Goal: Find specific page/section: Find specific page/section

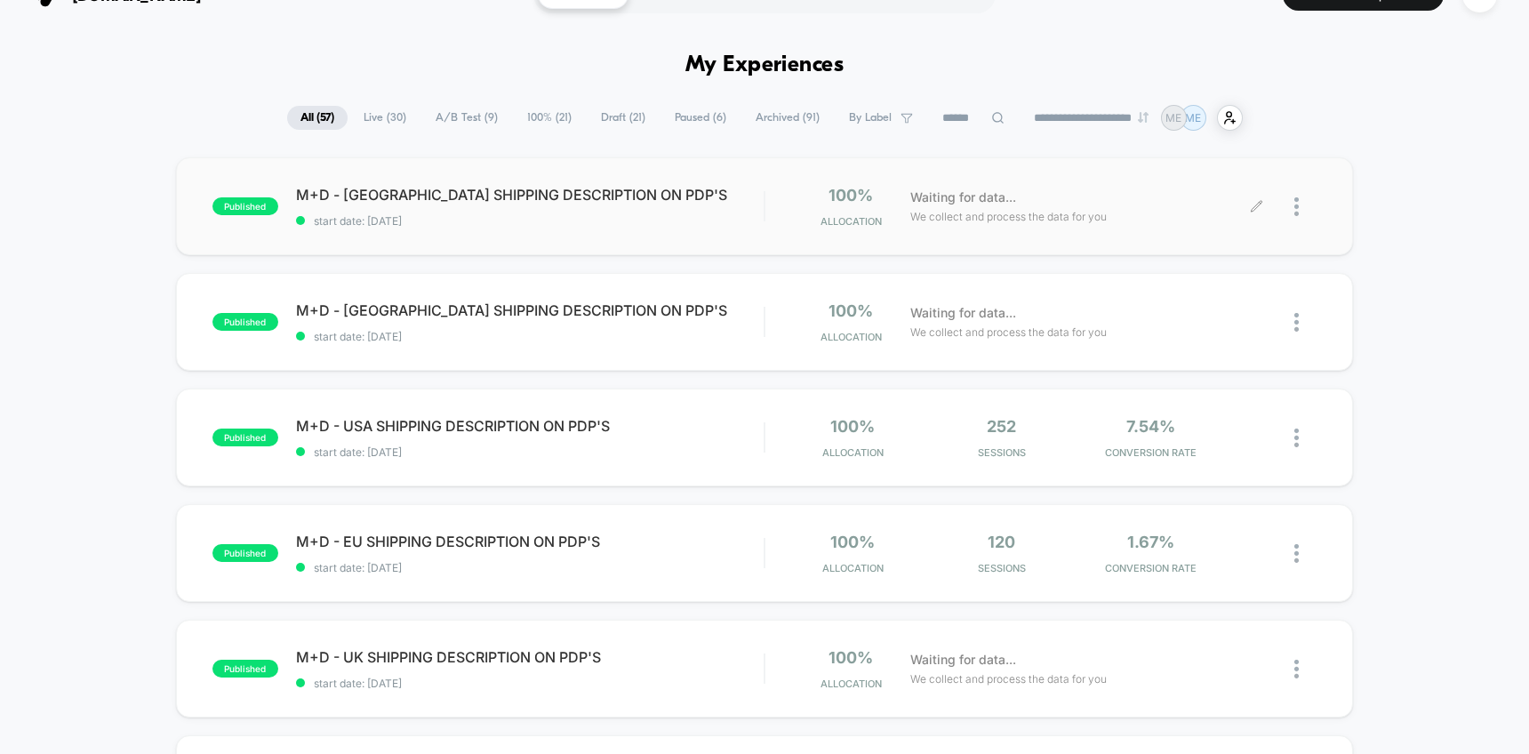
scroll to position [64, 0]
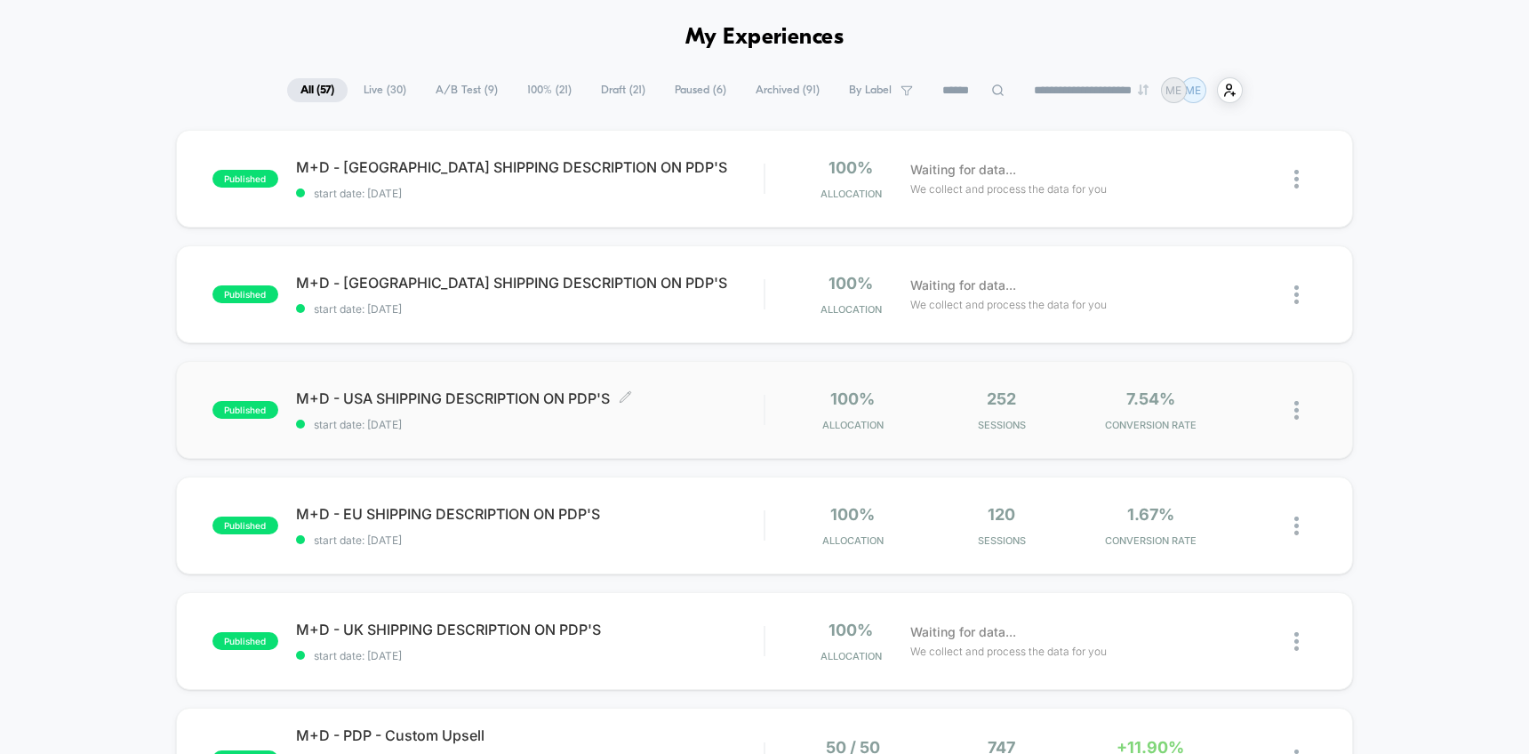
click at [707, 401] on span "M+D - [GEOGRAPHIC_DATA] SHIPPING DESCRIPTION ON PDP'S Click to edit experience …" at bounding box center [530, 398] width 468 height 18
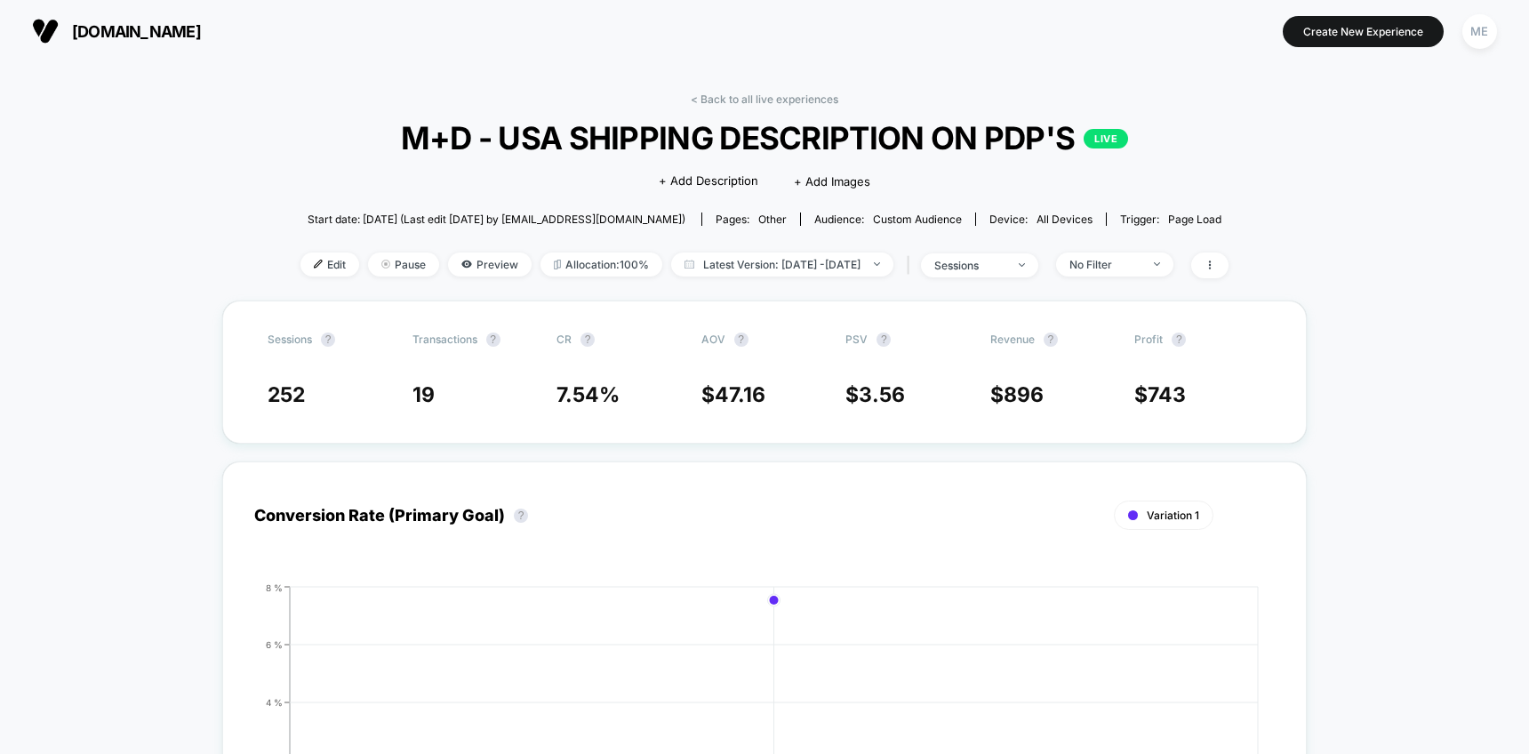
click at [725, 104] on link "< Back to all live experiences" at bounding box center [765, 98] width 148 height 13
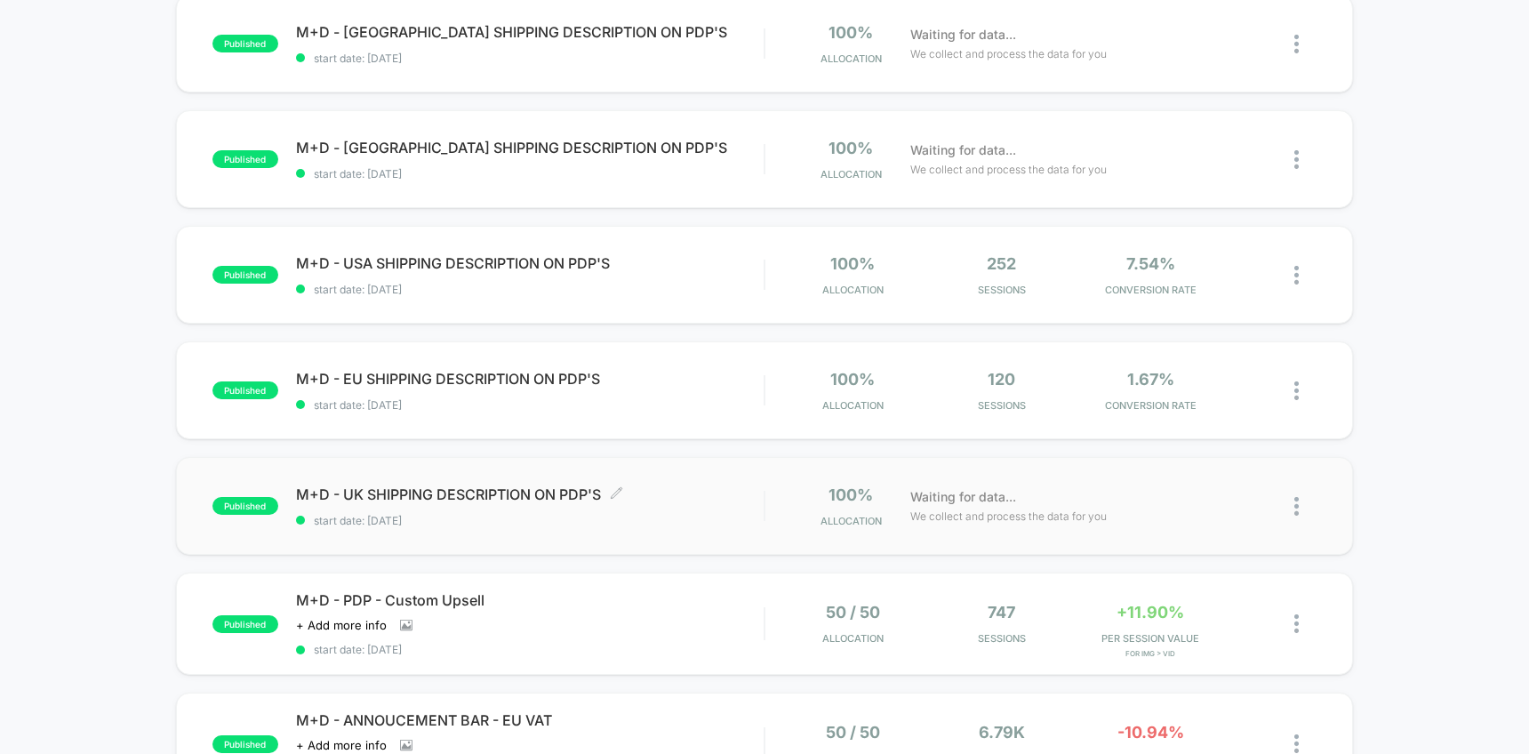
scroll to position [300, 0]
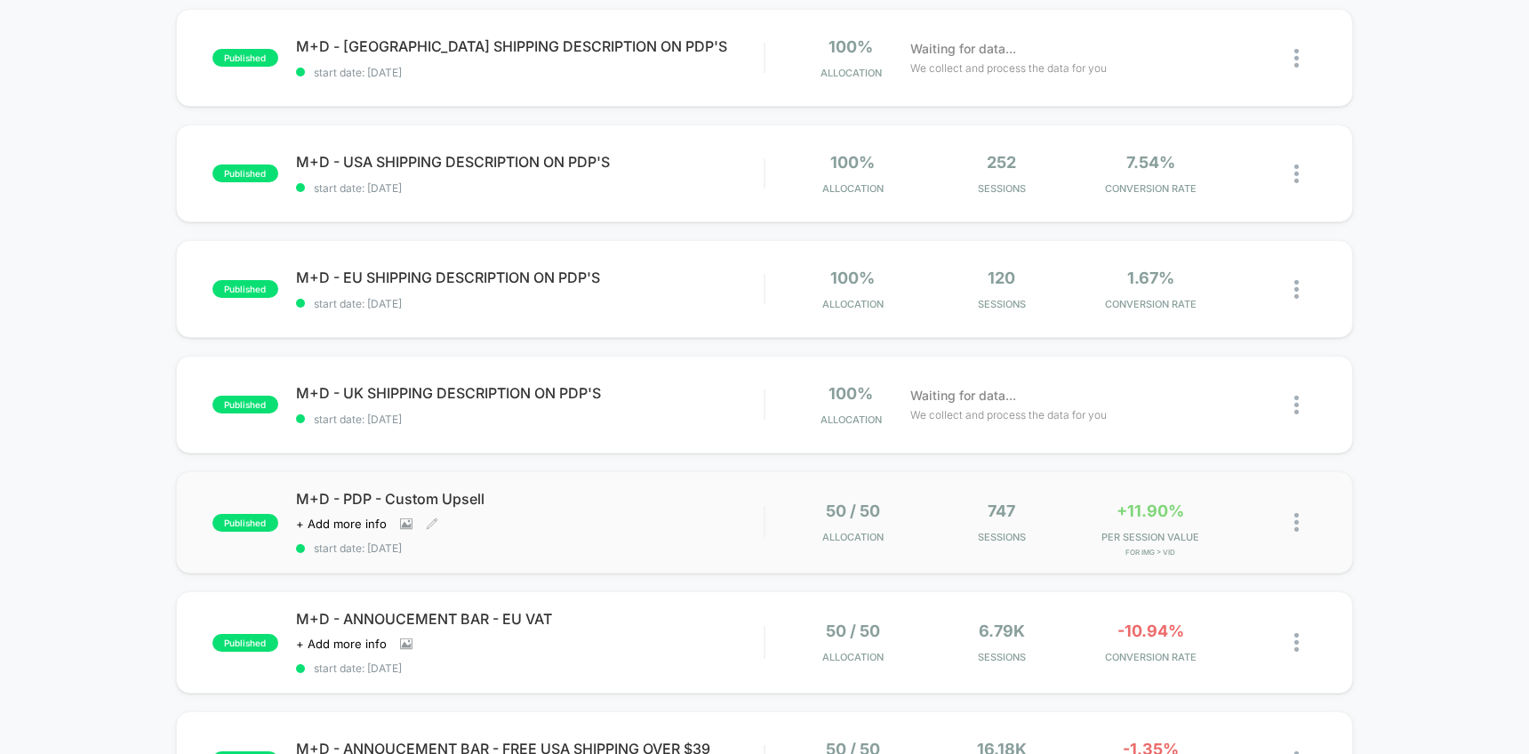
click at [702, 522] on div "M+D - PDP - Custom Upsell Click to view images Click to edit experience details…" at bounding box center [530, 522] width 468 height 65
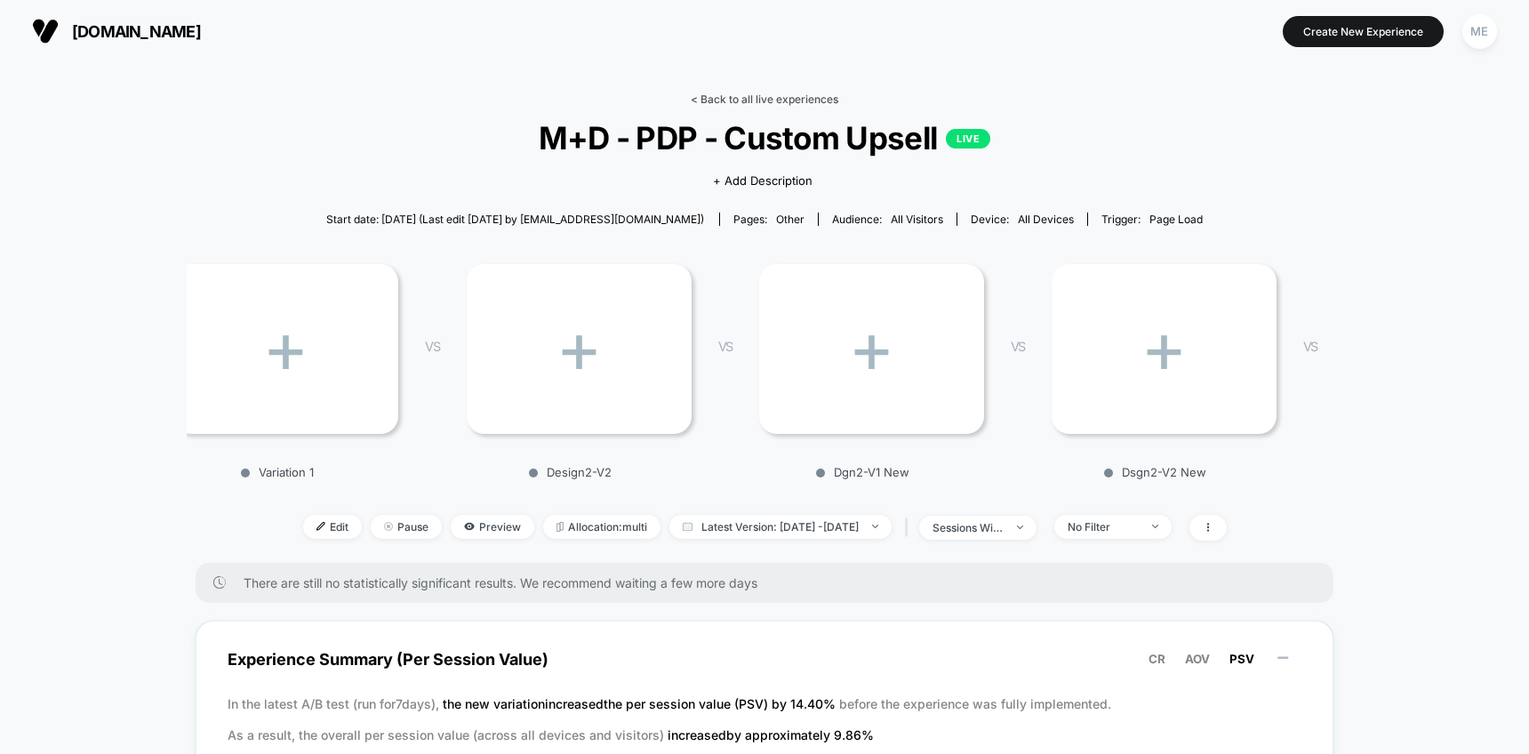
click at [753, 96] on link "< Back to all live experiences" at bounding box center [765, 98] width 148 height 13
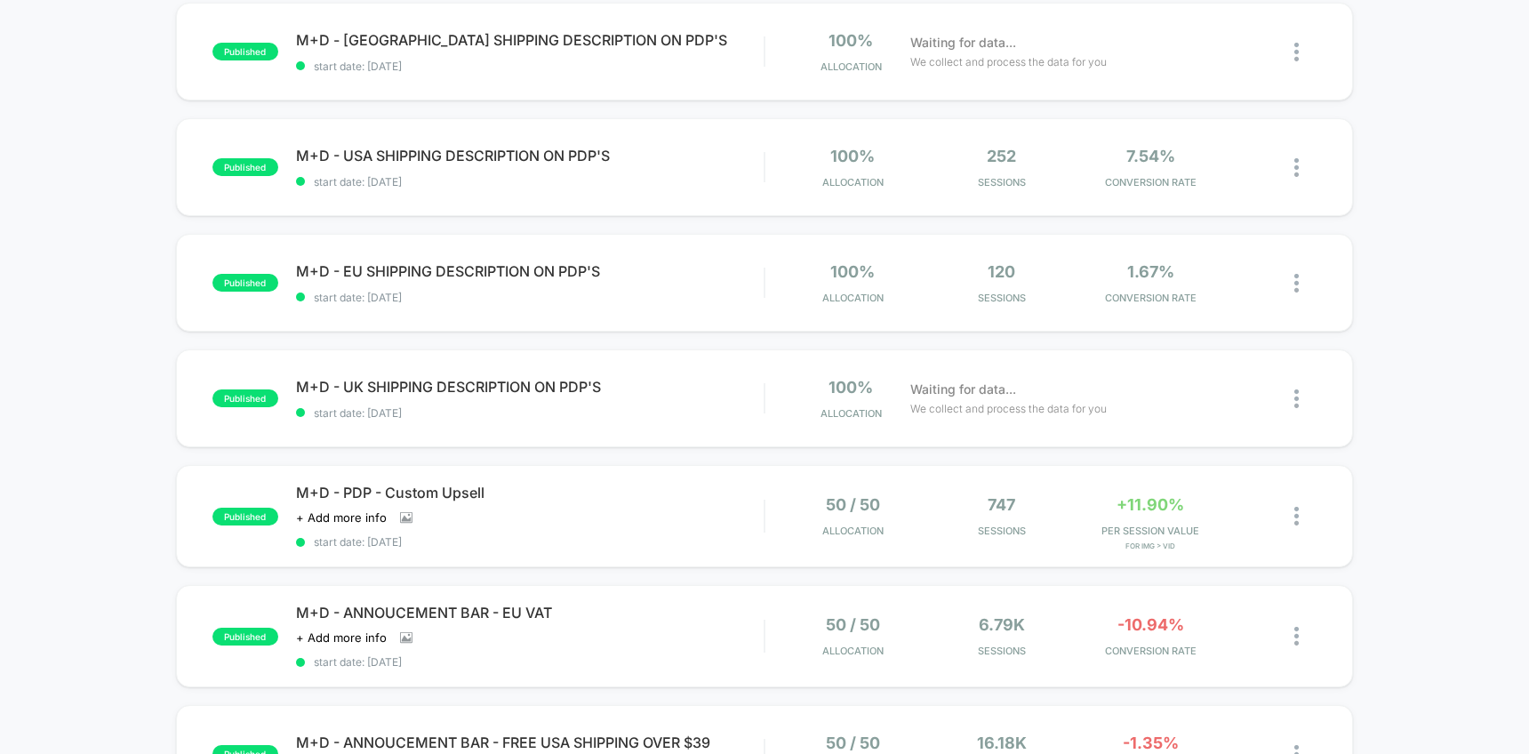
scroll to position [308, 0]
click at [710, 287] on div "M+D - EU SHIPPING DESCRIPTION ON PDP'S Click to edit experience details Click t…" at bounding box center [530, 282] width 468 height 42
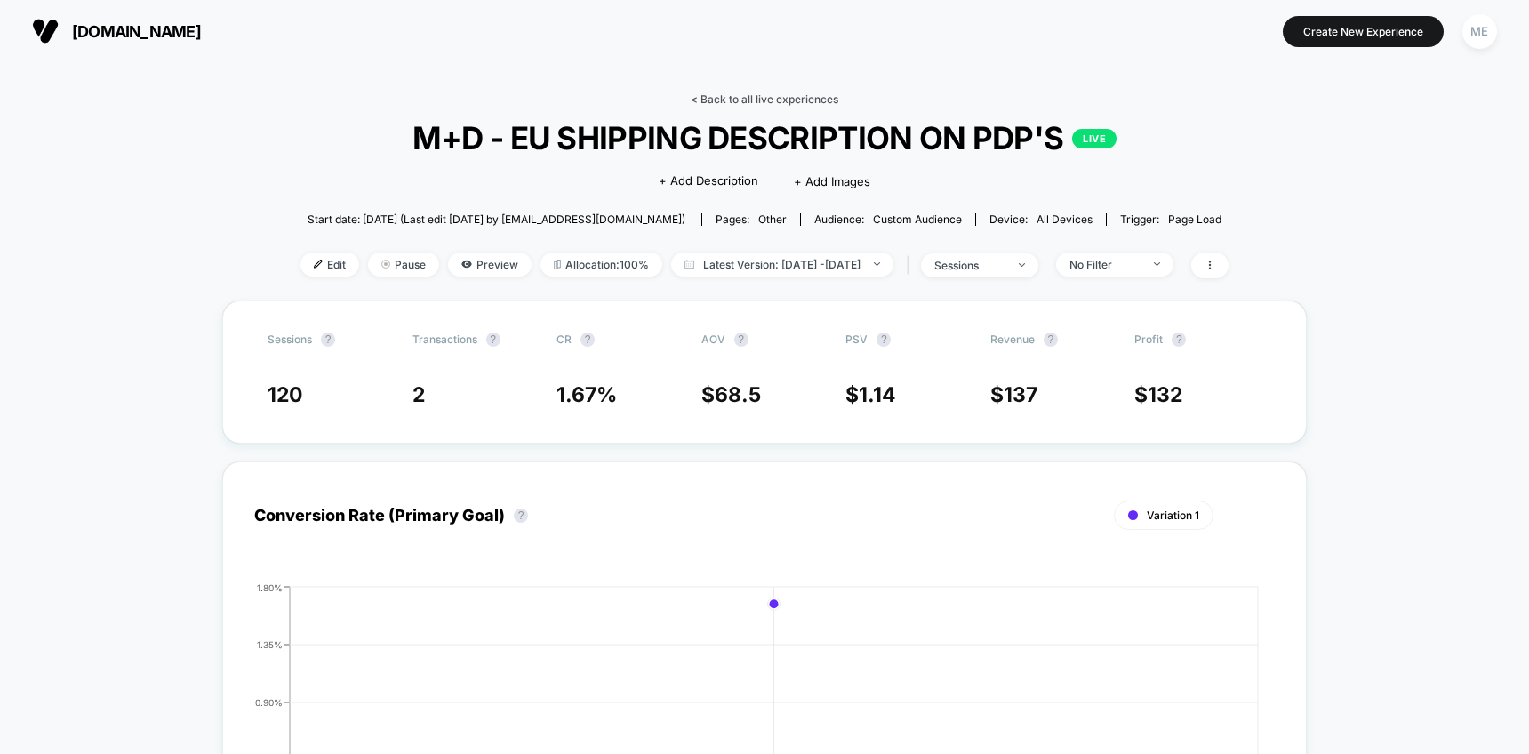
click at [717, 95] on link "< Back to all live experiences" at bounding box center [765, 98] width 148 height 13
